Goal: Task Accomplishment & Management: Manage account settings

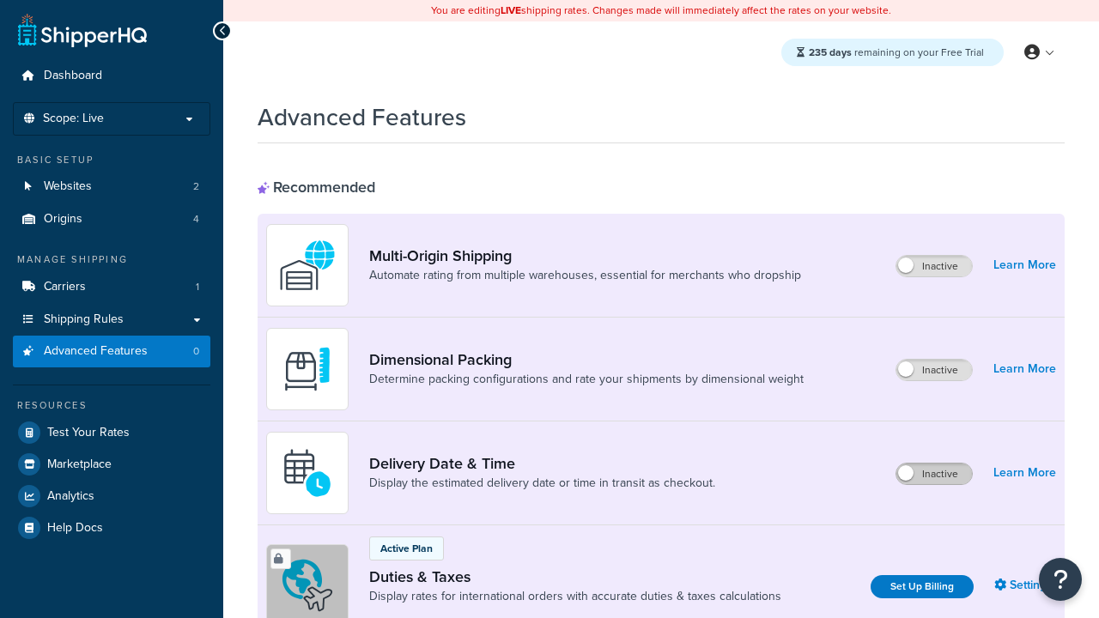
click at [934, 474] on label "Inactive" at bounding box center [935, 474] width 76 height 21
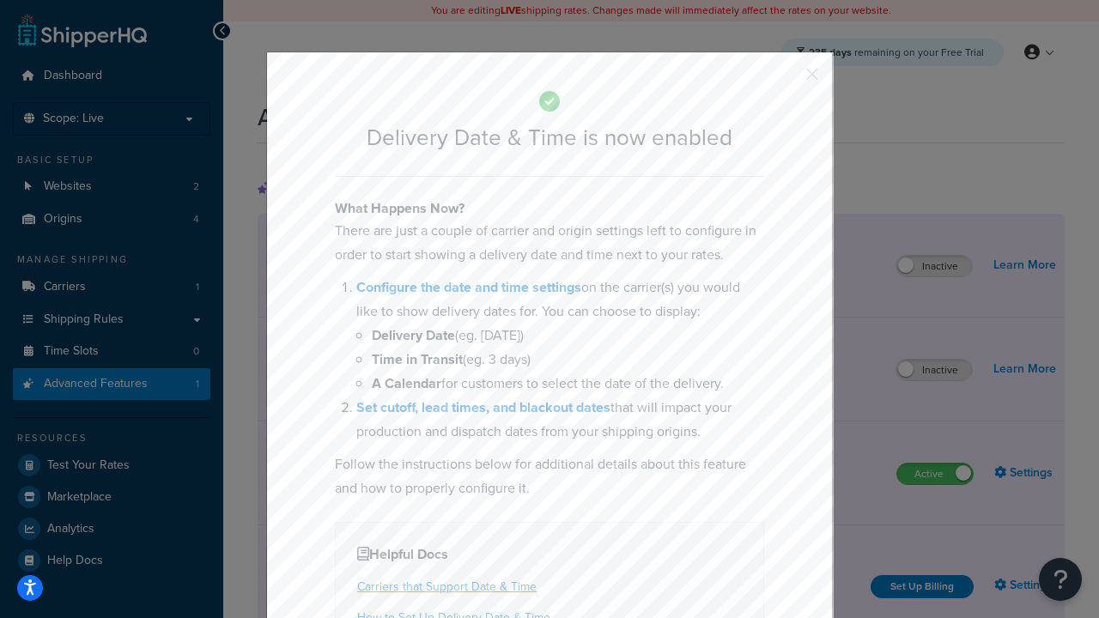
click at [787, 80] on button "button" at bounding box center [787, 80] width 4 height 4
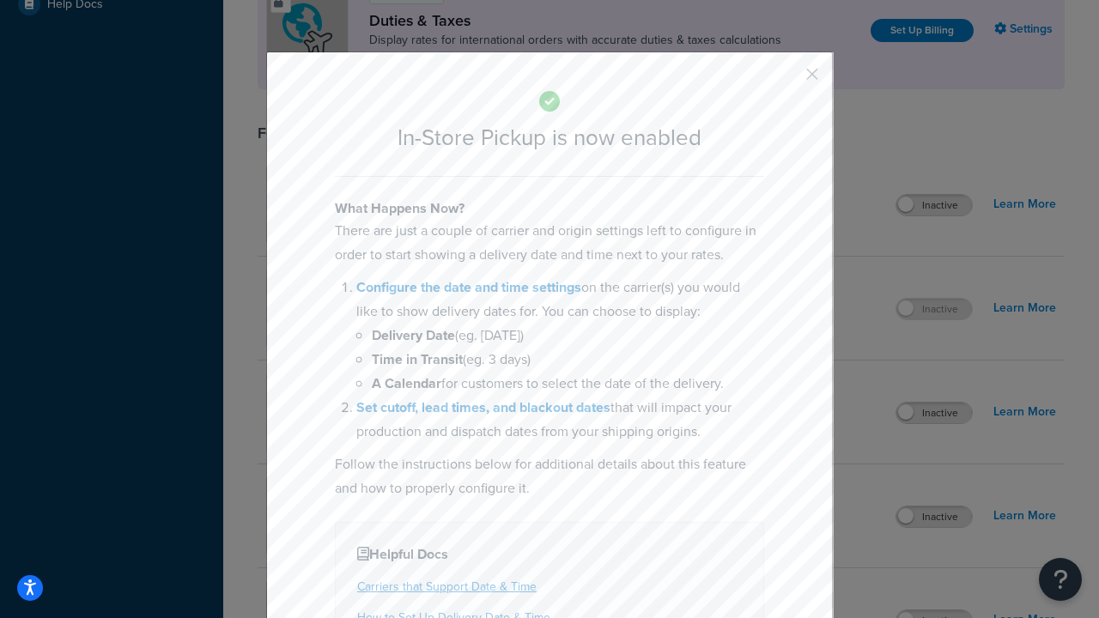
scroll to position [589, 0]
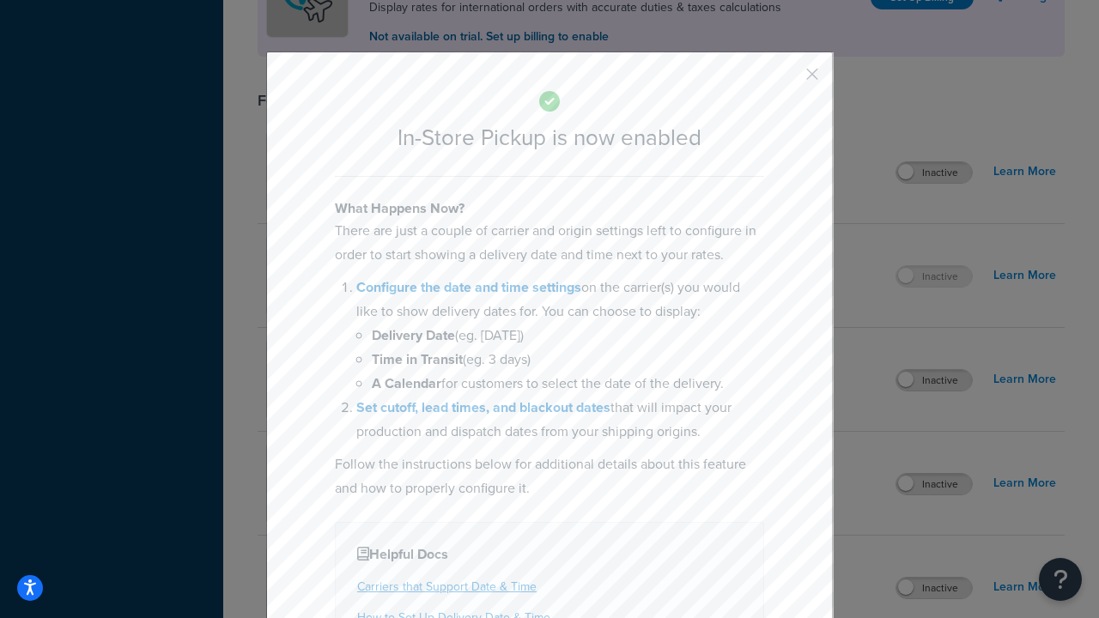
click at [787, 80] on button "button" at bounding box center [787, 80] width 4 height 4
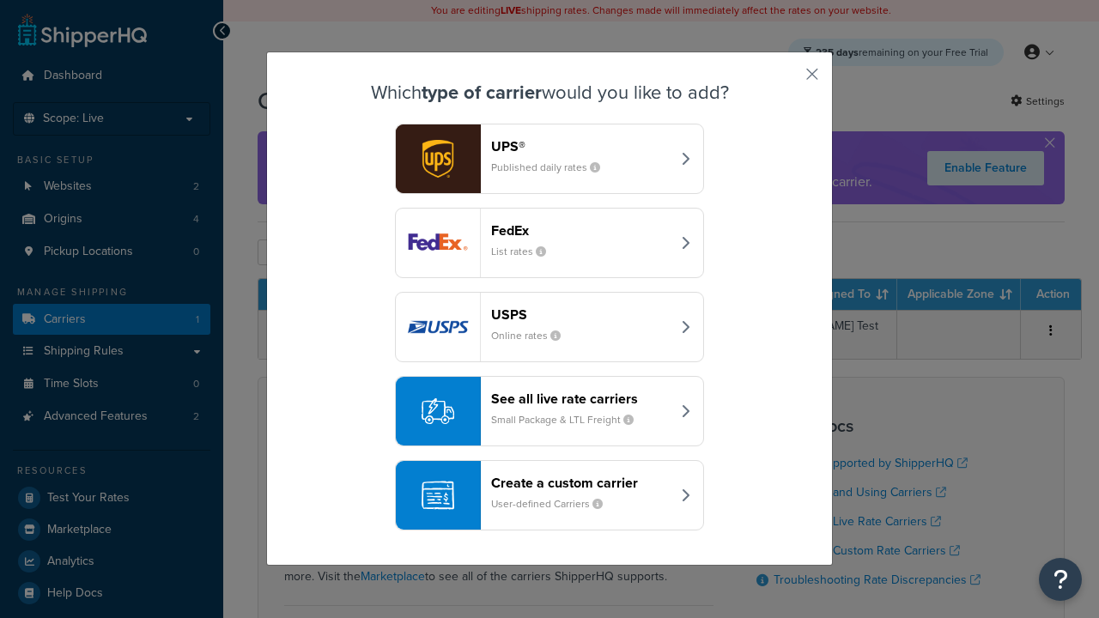
click at [550, 496] on div "Create a custom carrier User-defined Carriers" at bounding box center [581, 495] width 180 height 41
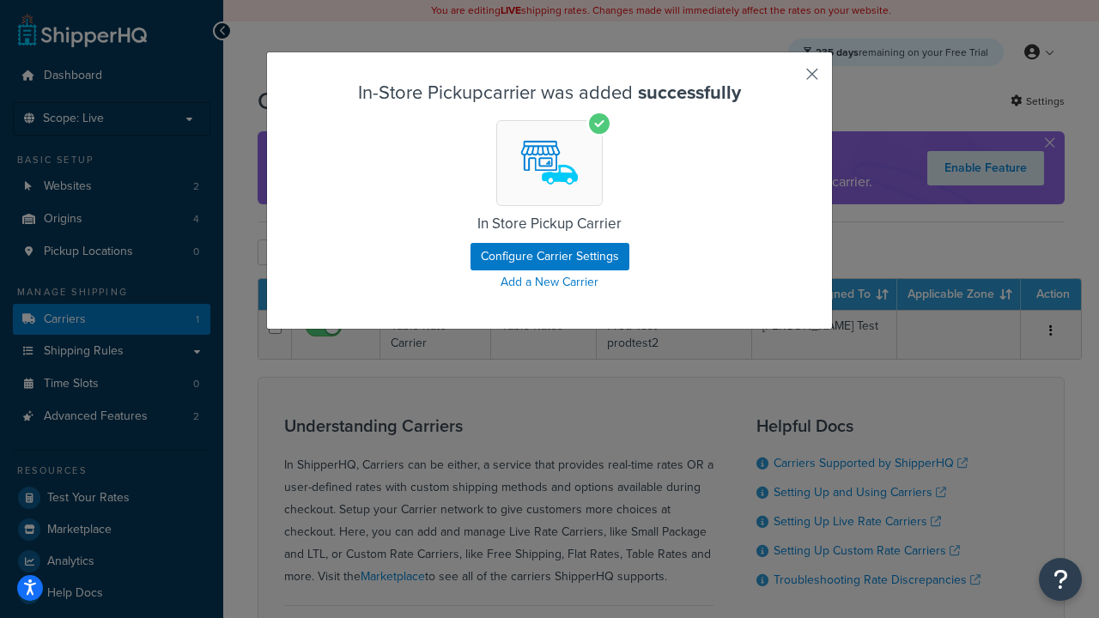
click at [787, 80] on button "button" at bounding box center [787, 80] width 4 height 4
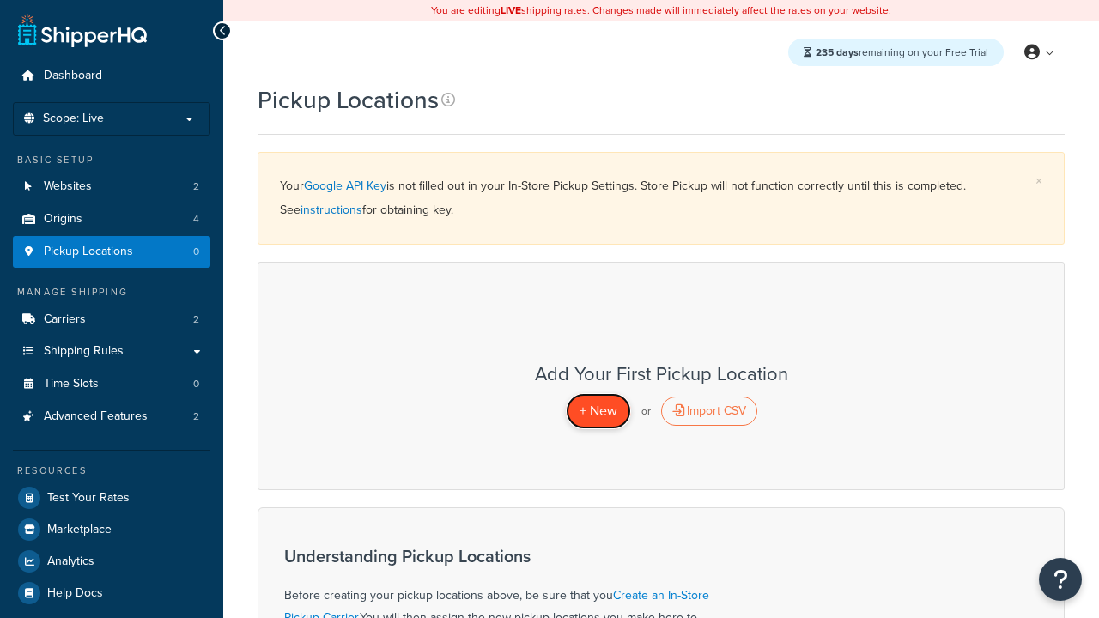
click at [598, 411] on span "+ New" at bounding box center [599, 411] width 38 height 20
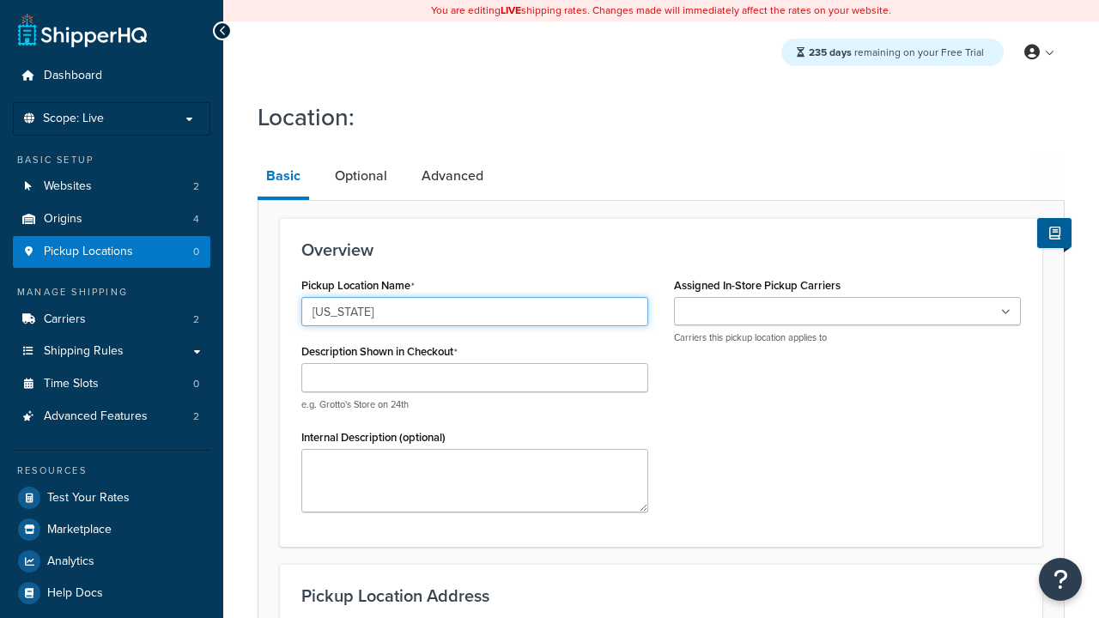
type input "[US_STATE]"
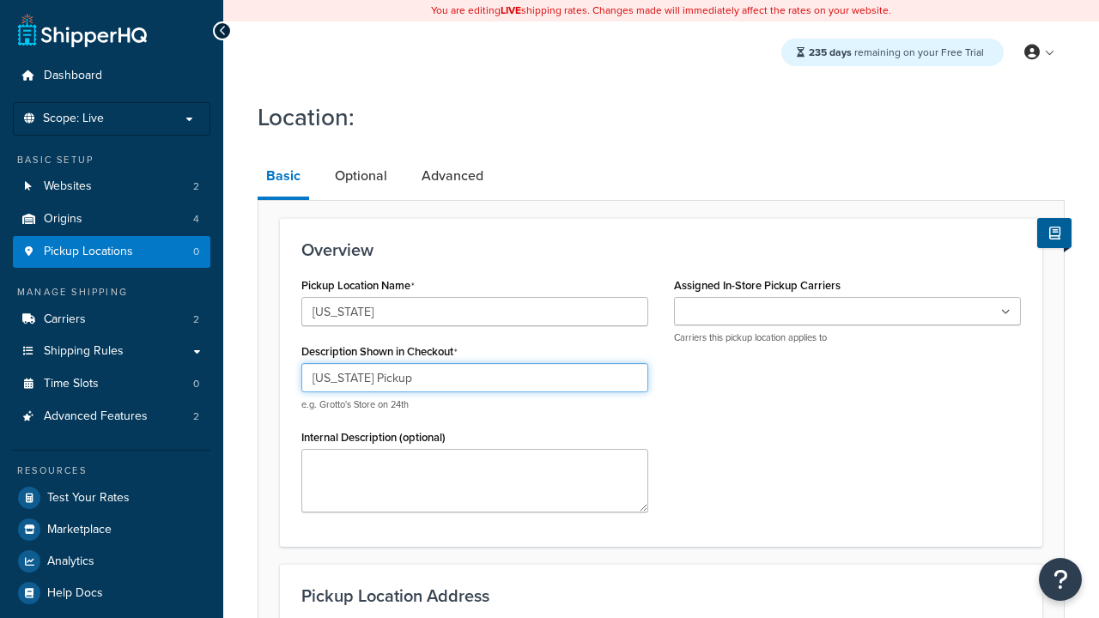
type input "[US_STATE] Pickup"
click at [848, 312] on ul at bounding box center [847, 311] width 347 height 28
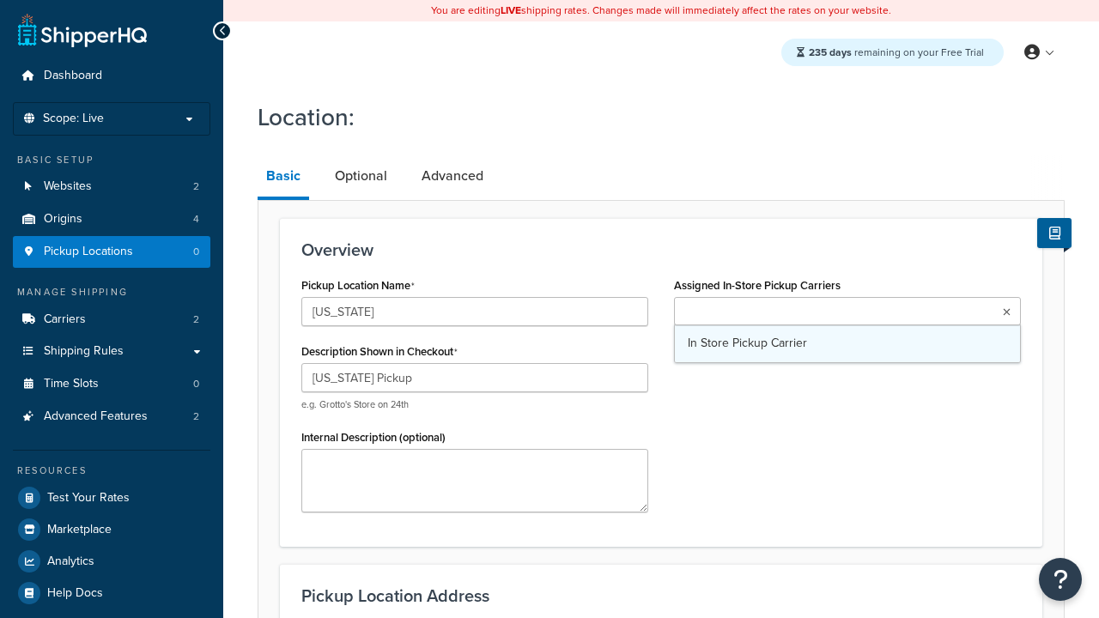
type input "3385 Michelson Drive"
type input "Suite B"
type input "Irvine"
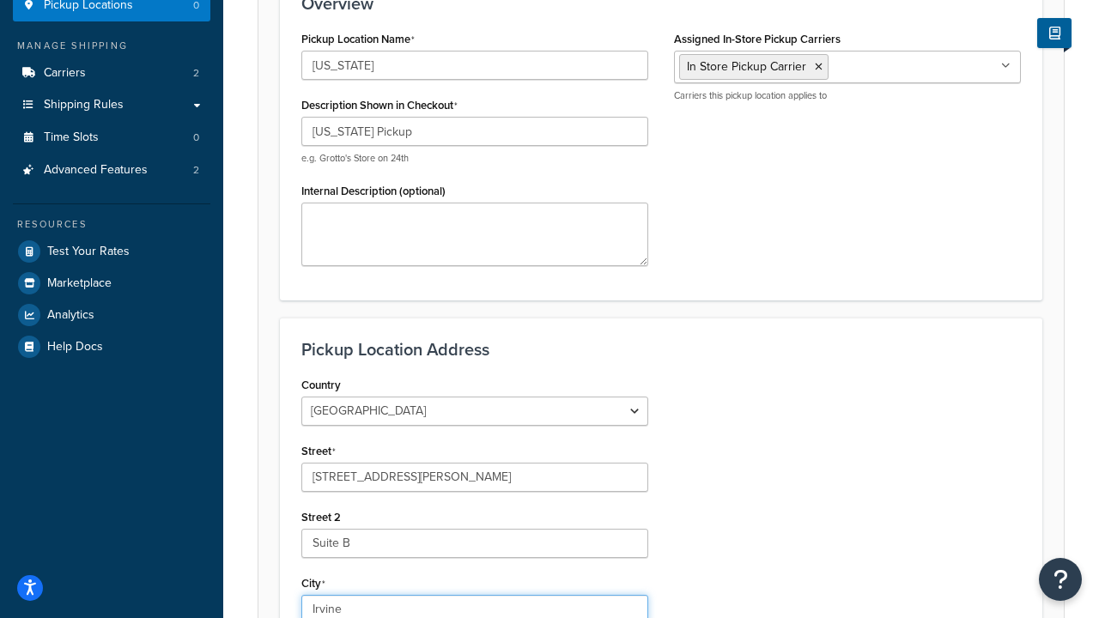
select select "5"
type input "Irvine"
type input "92612"
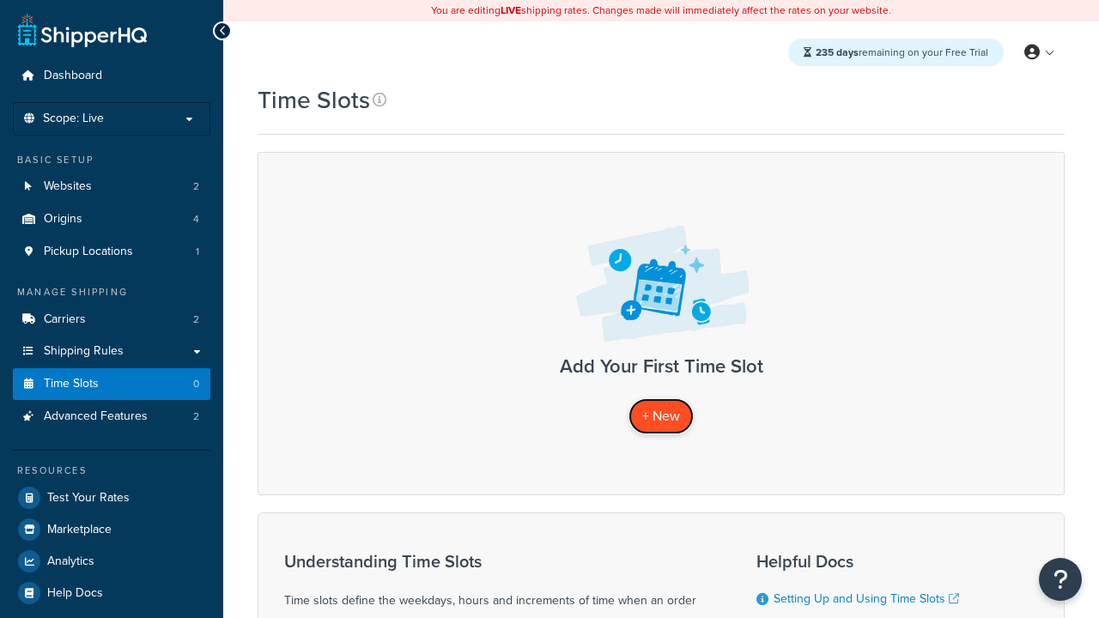
click at [661, 416] on span "+ New" at bounding box center [661, 416] width 38 height 20
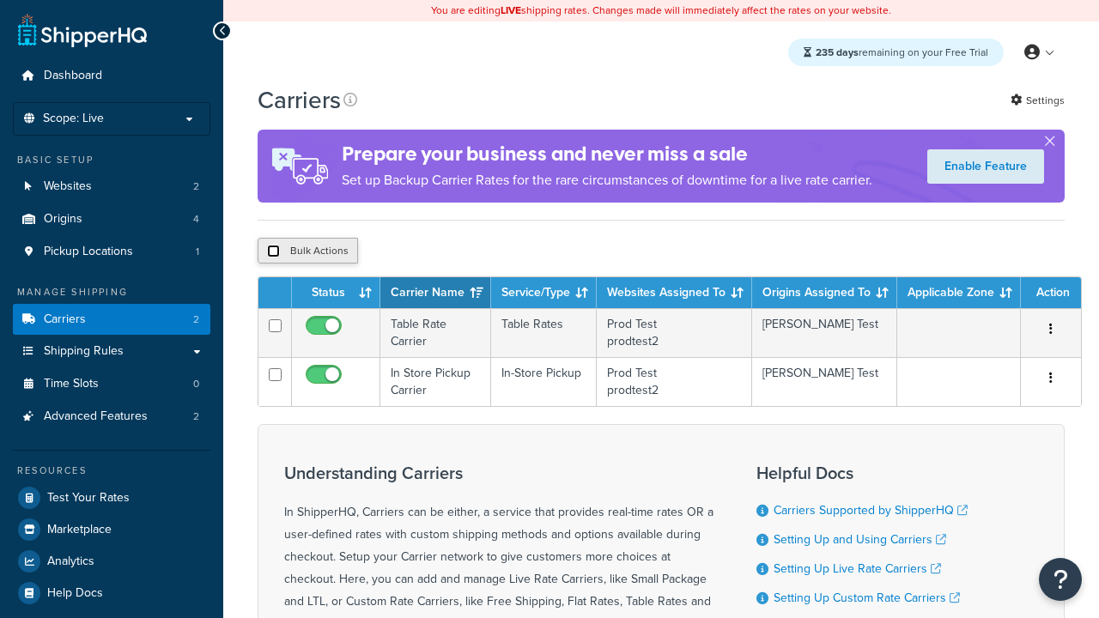
click at [273, 252] on input "checkbox" at bounding box center [273, 251] width 13 height 13
checkbox input "true"
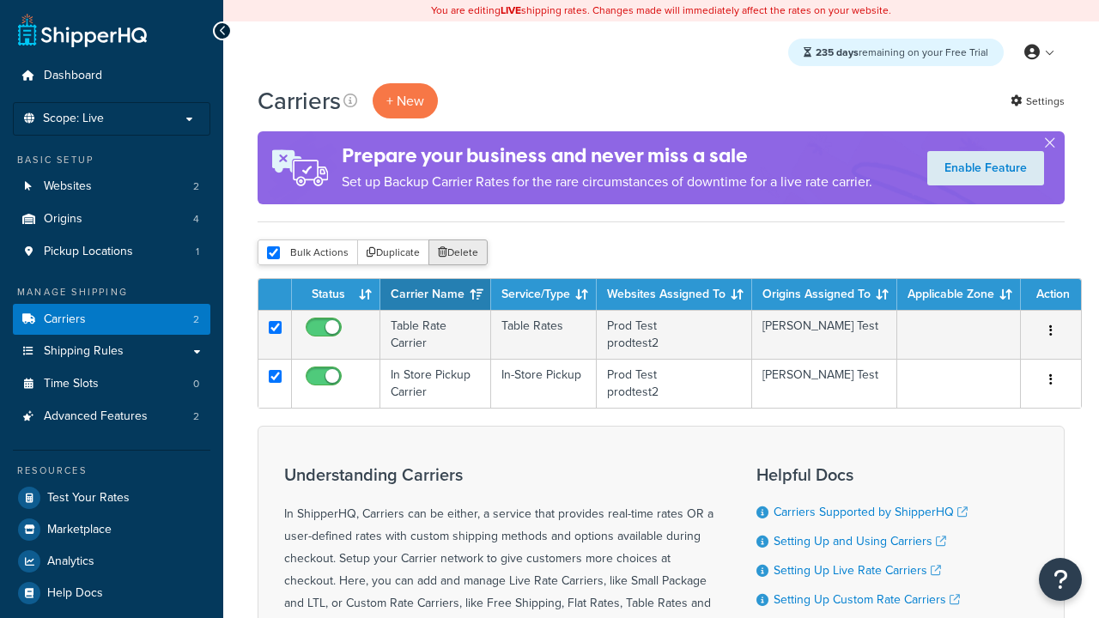
click at [462, 253] on button "Delete" at bounding box center [458, 253] width 59 height 26
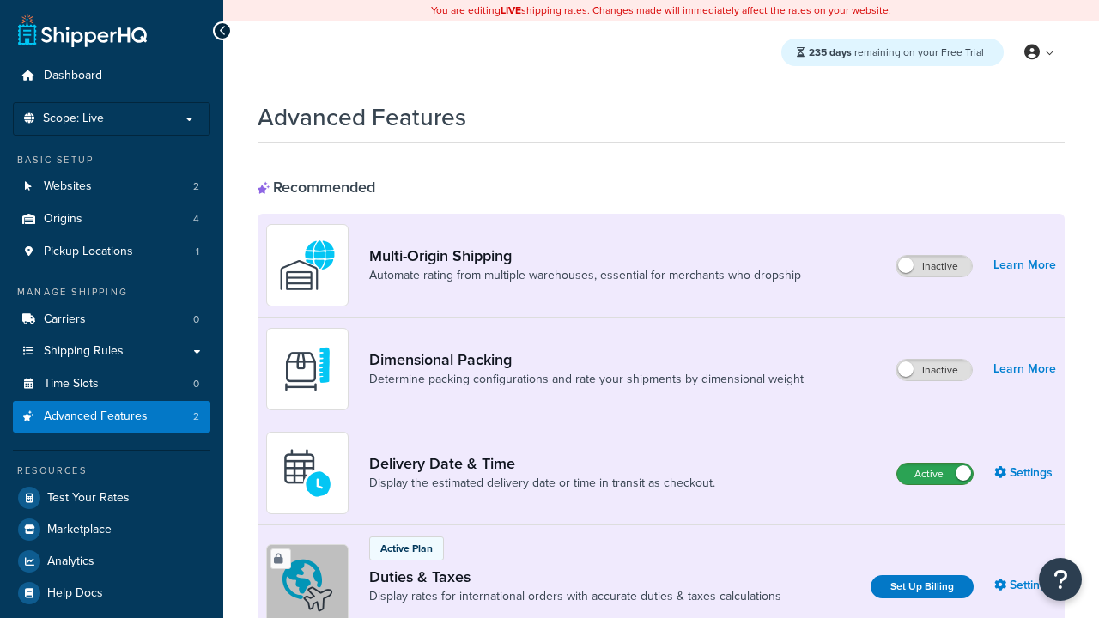
click at [935, 464] on label "Active" at bounding box center [936, 474] width 76 height 21
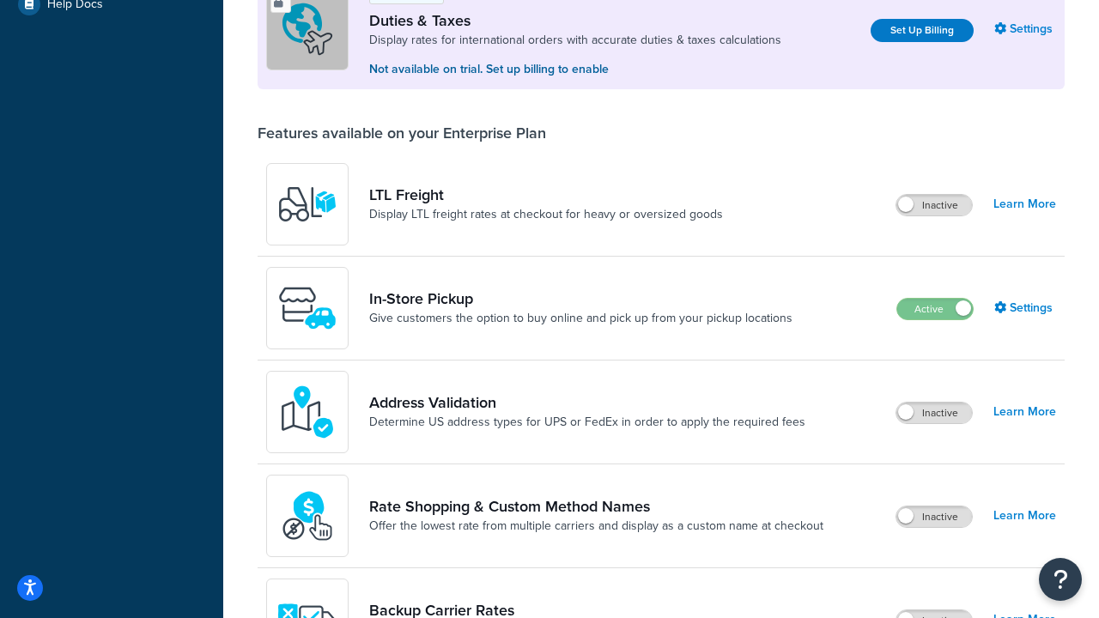
scroll to position [524, 0]
